Goal: Task Accomplishment & Management: Manage account settings

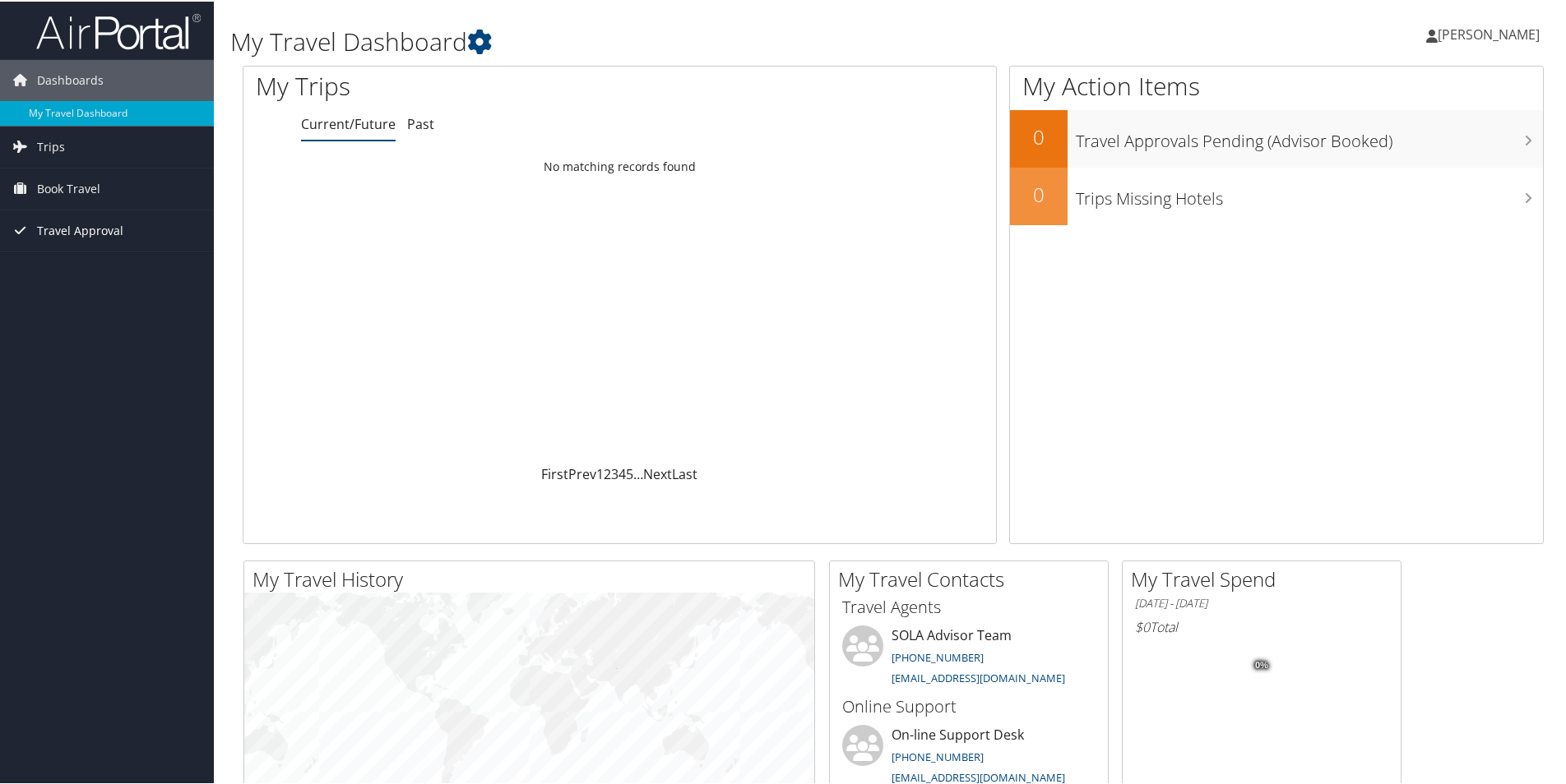
click at [88, 231] on span "Travel Approval" at bounding box center [80, 229] width 87 height 41
click at [74, 343] on link "Approvals (Beta)" at bounding box center [107, 337] width 214 height 25
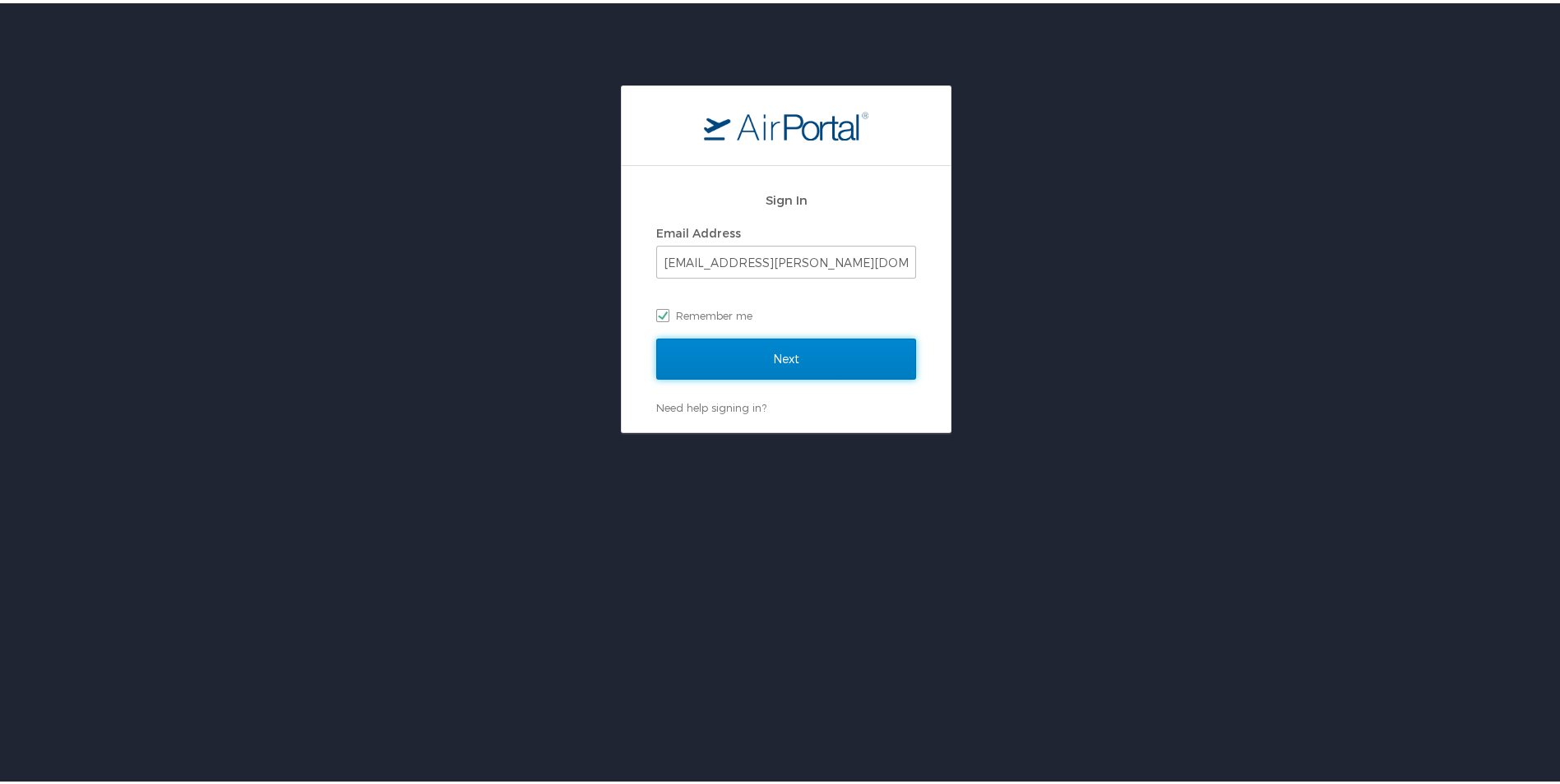
click at [859, 366] on input "Next" at bounding box center [786, 356] width 260 height 41
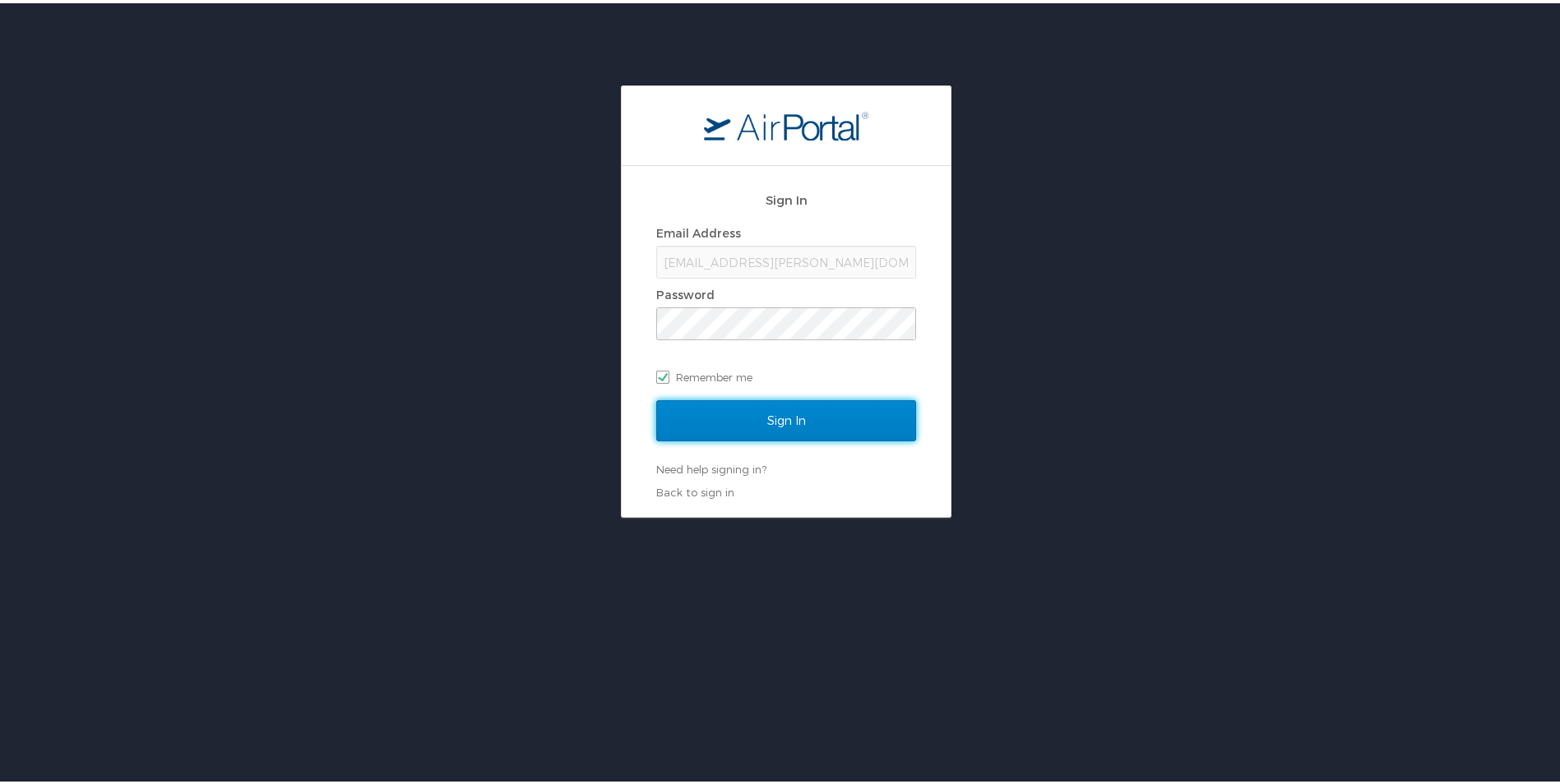
click at [832, 425] on input "Sign In" at bounding box center [786, 417] width 260 height 41
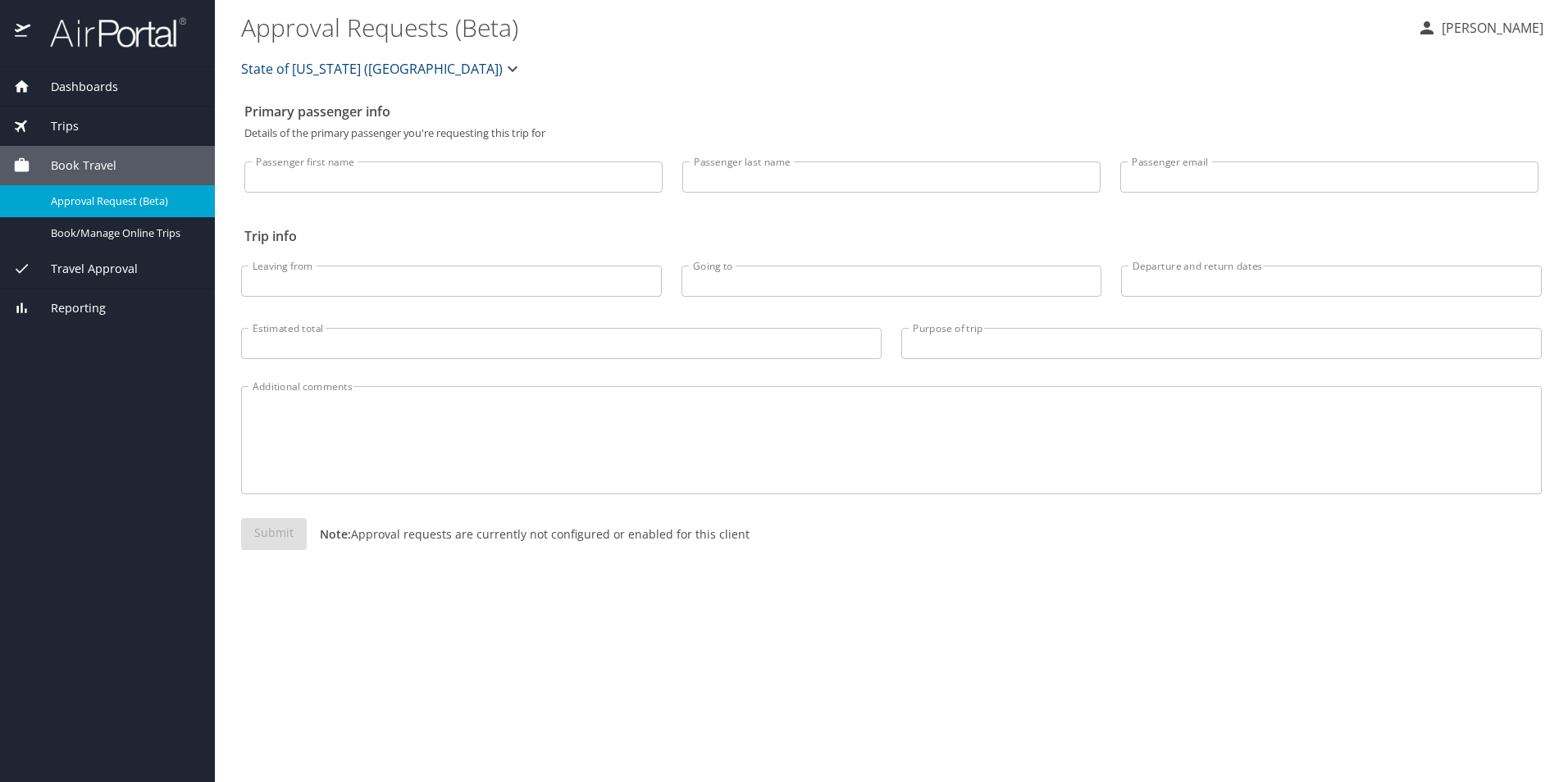
click at [94, 322] on div "Reporting" at bounding box center [108, 307] width 215 height 39
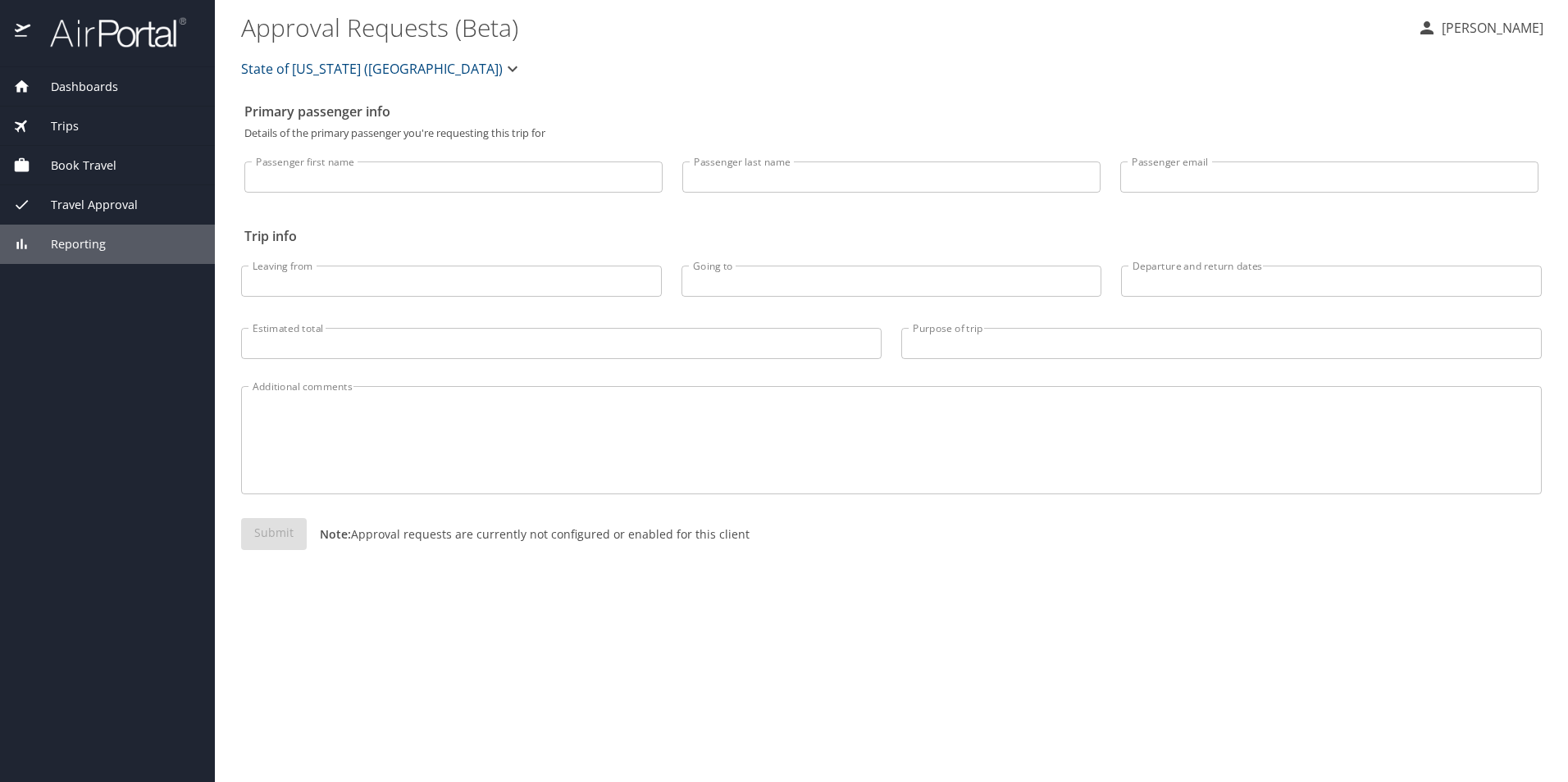
drag, startPoint x: 145, startPoint y: 244, endPoint x: 133, endPoint y: 252, distance: 14.4
click at [145, 244] on div "Reporting" at bounding box center [108, 244] width 188 height 18
click at [124, 205] on span "Travel Approval" at bounding box center [84, 205] width 108 height 18
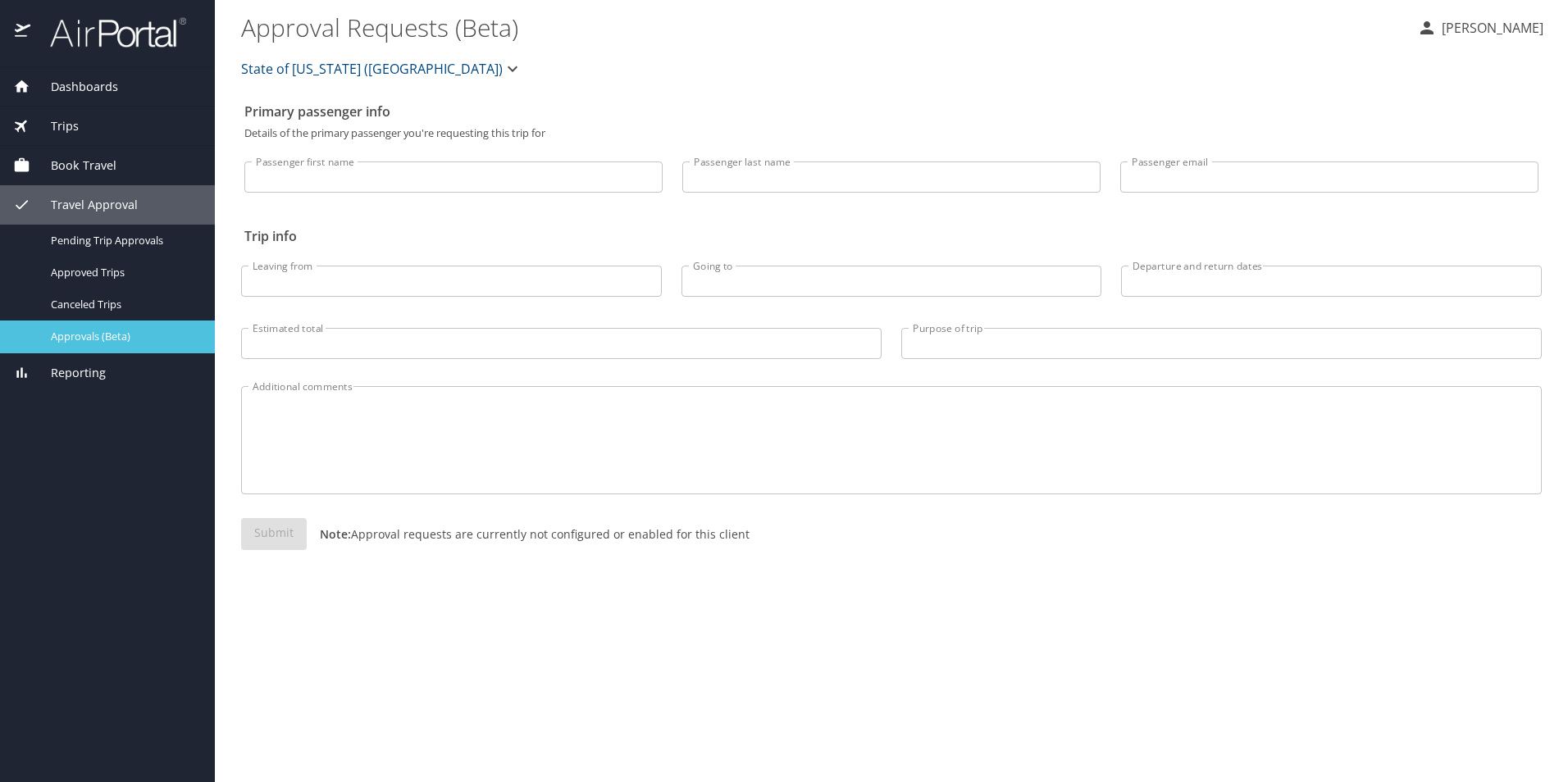
click at [92, 339] on span "Approvals (Beta)" at bounding box center [123, 337] width 145 height 15
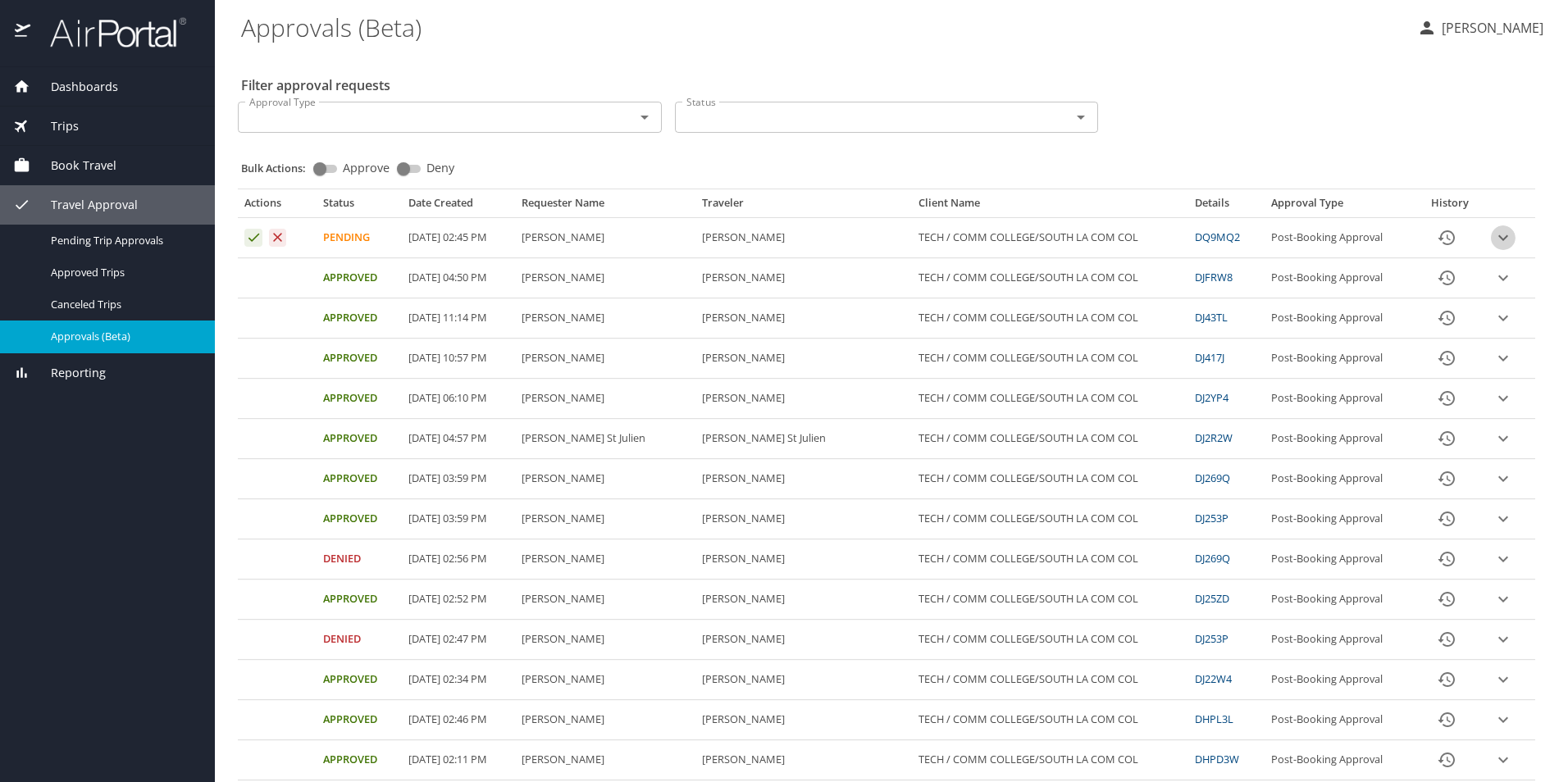
click at [1499, 239] on icon "expand row" at bounding box center [1503, 238] width 10 height 6
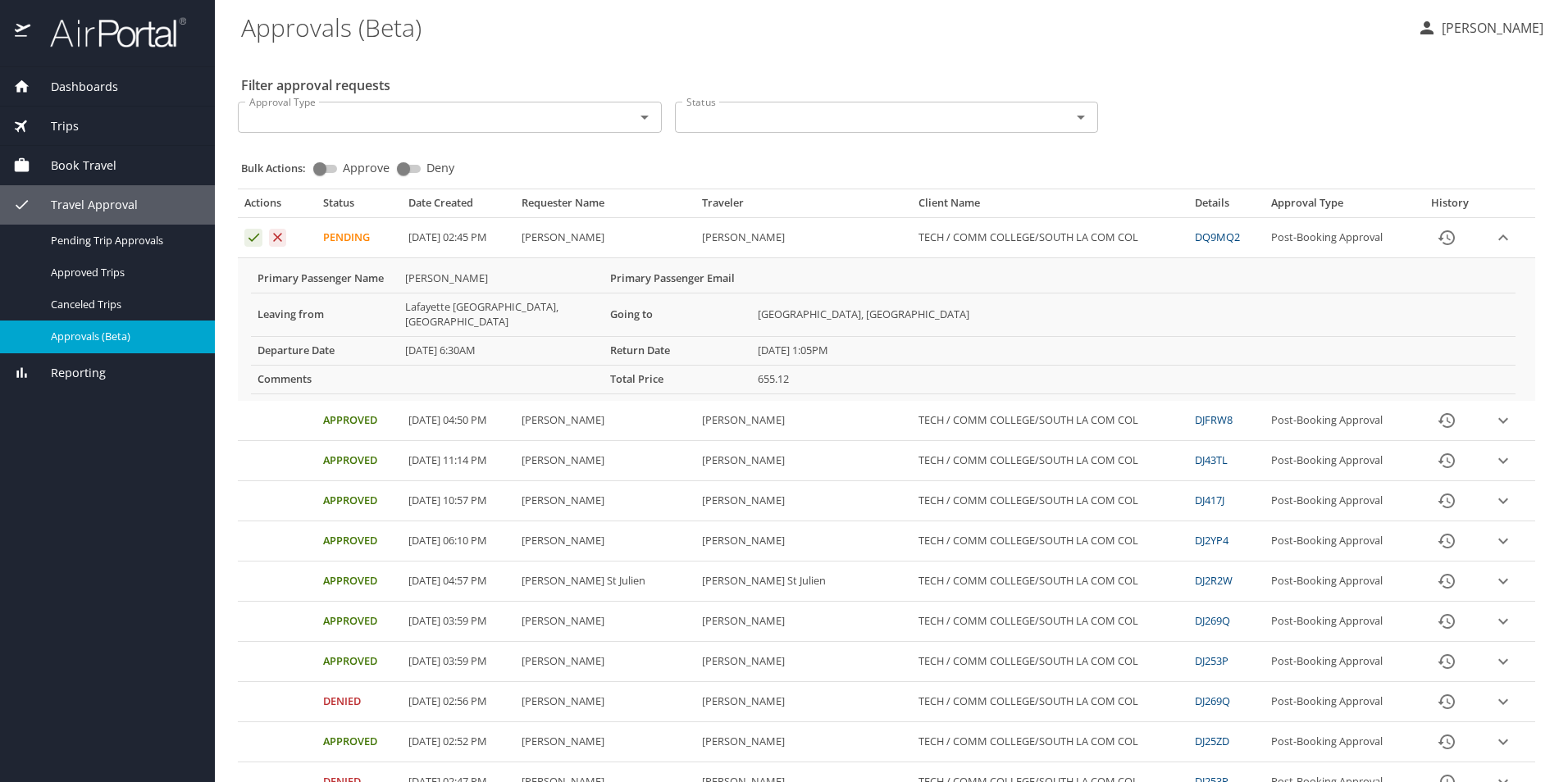
click at [81, 583] on div "Dashboards My Travel Dashboard Trips Current / Future Trips Past Trips Trips Mi…" at bounding box center [108, 425] width 215 height 715
click at [253, 244] on icon "Approval table" at bounding box center [254, 237] width 15 height 15
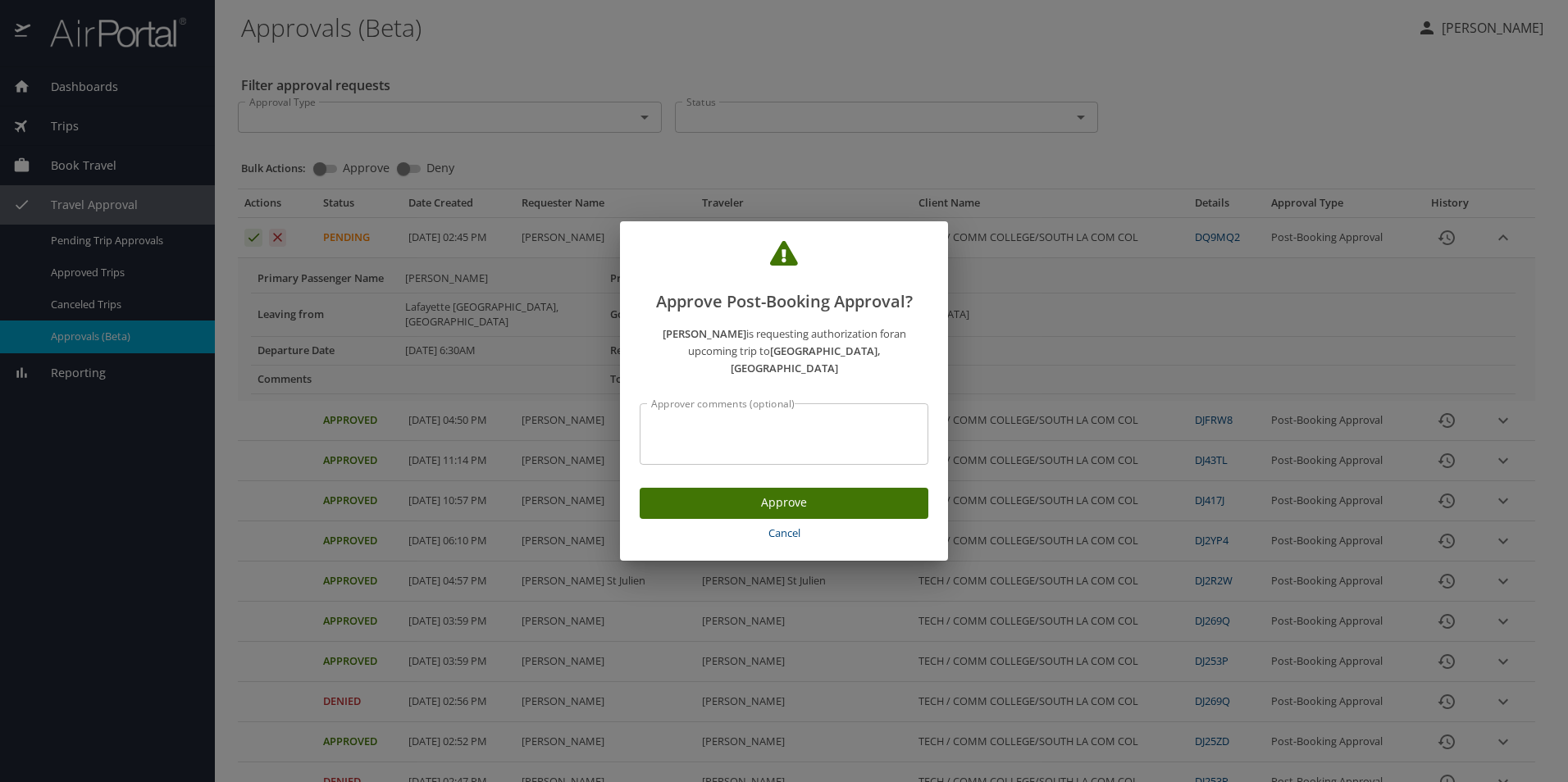
click at [656, 493] on span "Approve" at bounding box center [784, 503] width 263 height 21
